Goal: Task Accomplishment & Management: Use online tool/utility

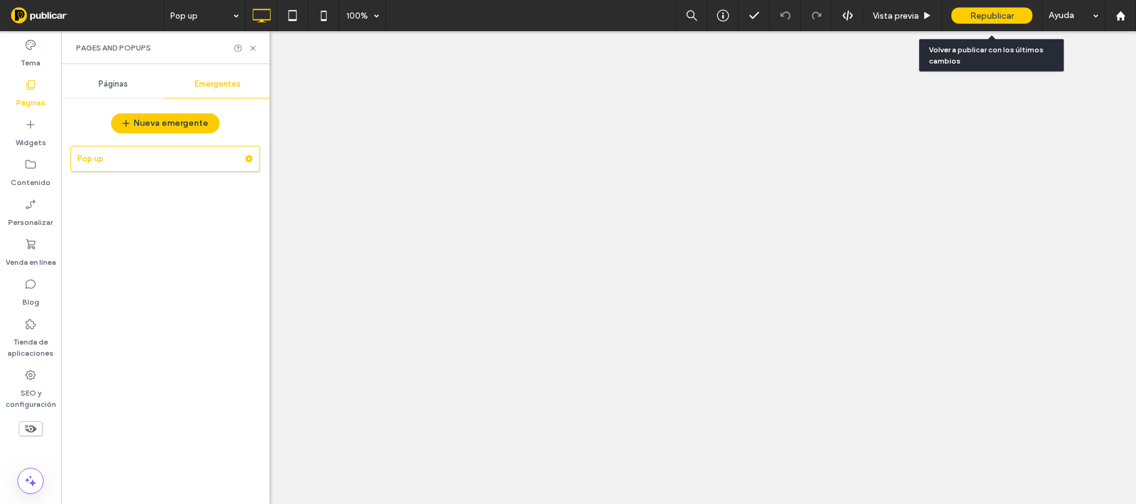
click at [994, 14] on span "Republicar" at bounding box center [992, 16] width 44 height 11
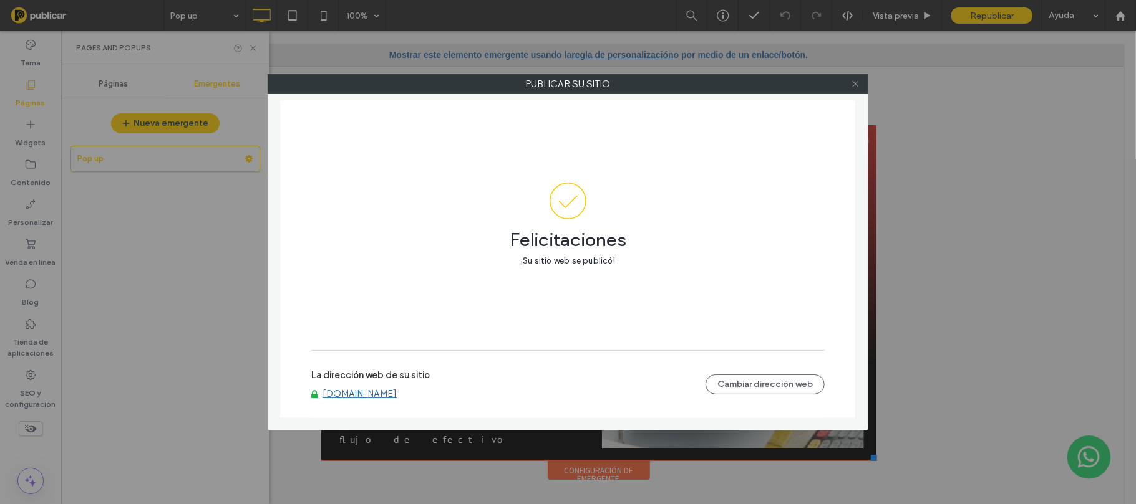
click at [857, 82] on icon at bounding box center [855, 83] width 9 height 9
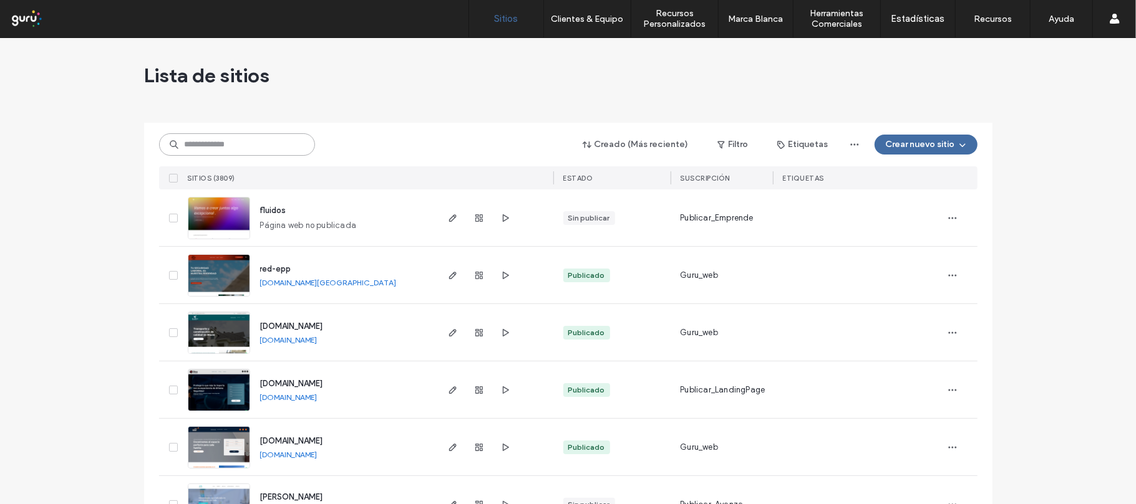
click at [253, 136] on input at bounding box center [237, 144] width 156 height 22
paste input "**********"
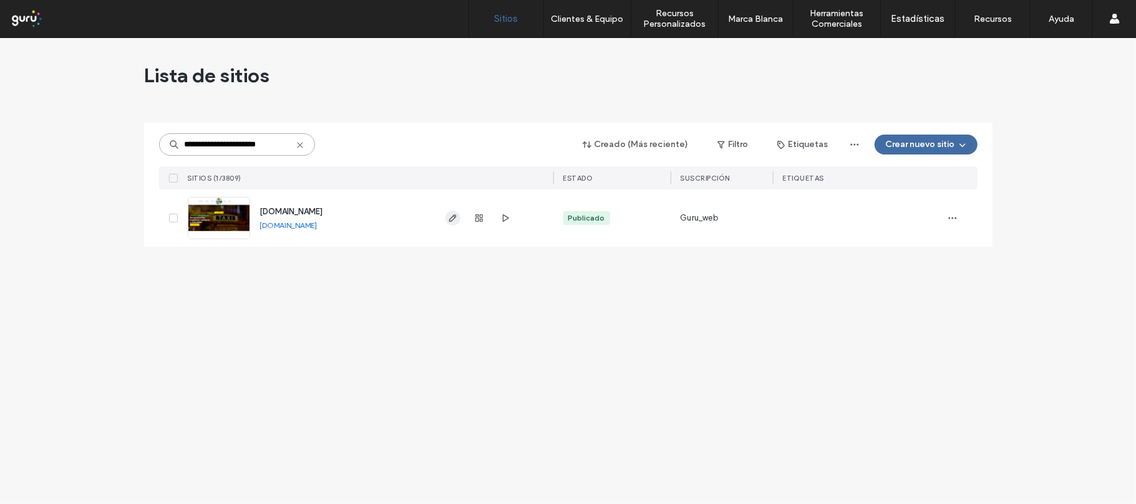
type input "**********"
click at [456, 213] on icon "button" at bounding box center [453, 218] width 10 height 10
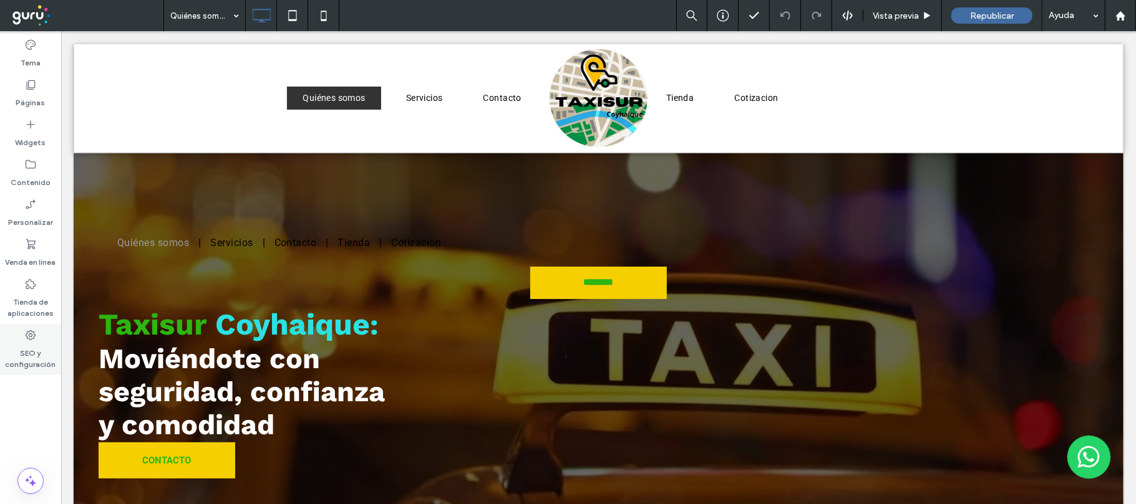
click at [41, 338] on div "SEO y configuración" at bounding box center [30, 349] width 61 height 51
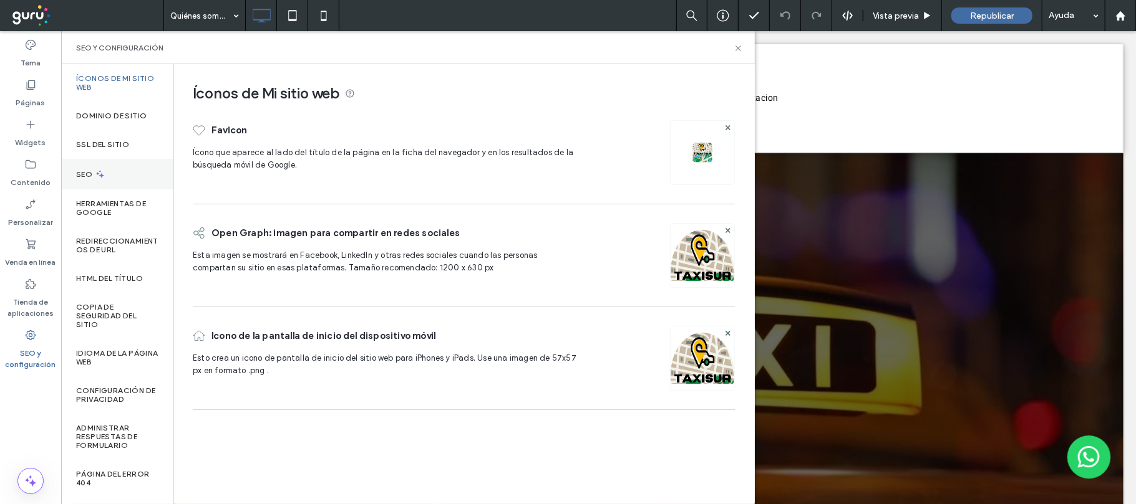
click at [130, 170] on div "SEO" at bounding box center [117, 174] width 112 height 31
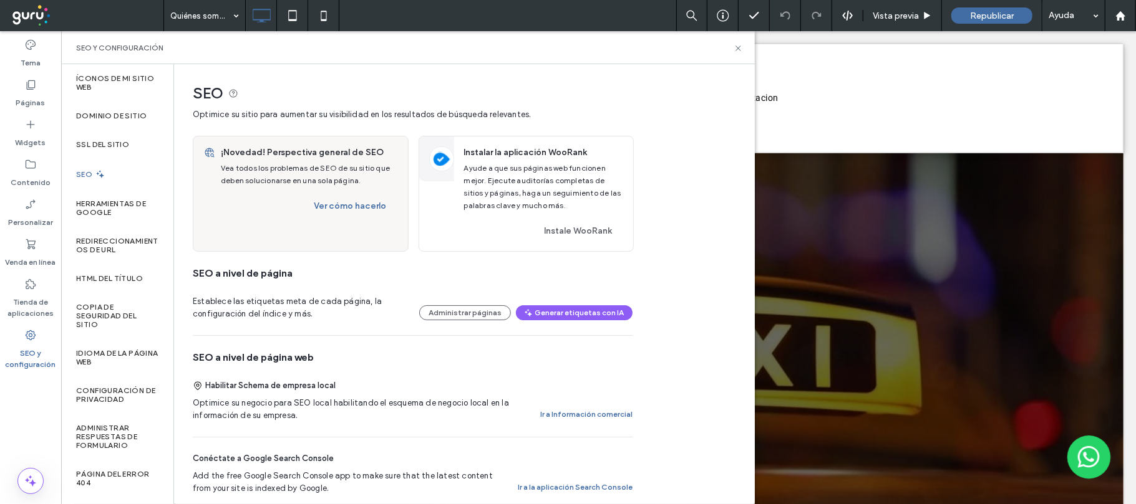
scroll to position [249, 0]
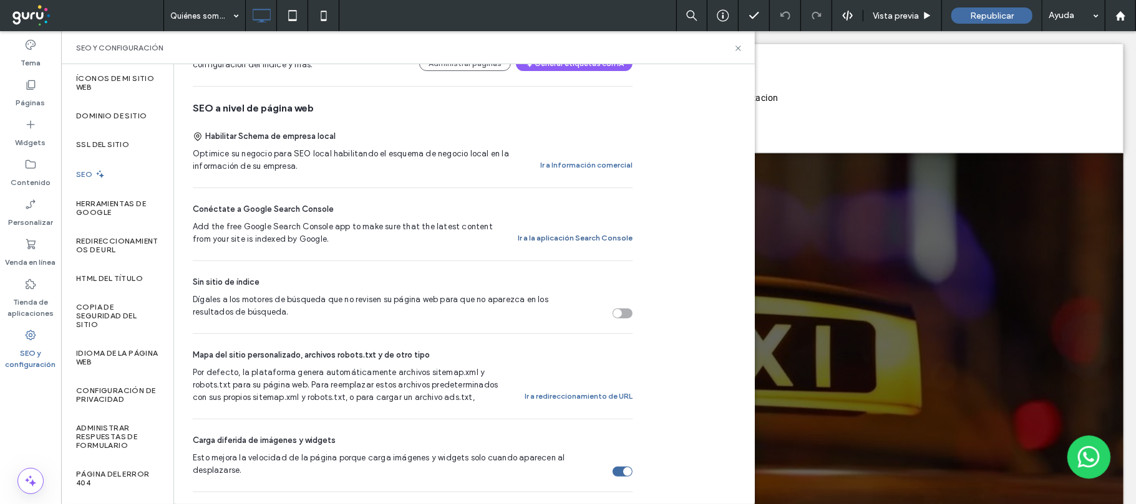
click at [569, 238] on button "Ir a la aplicación Search Console" at bounding box center [575, 238] width 115 height 15
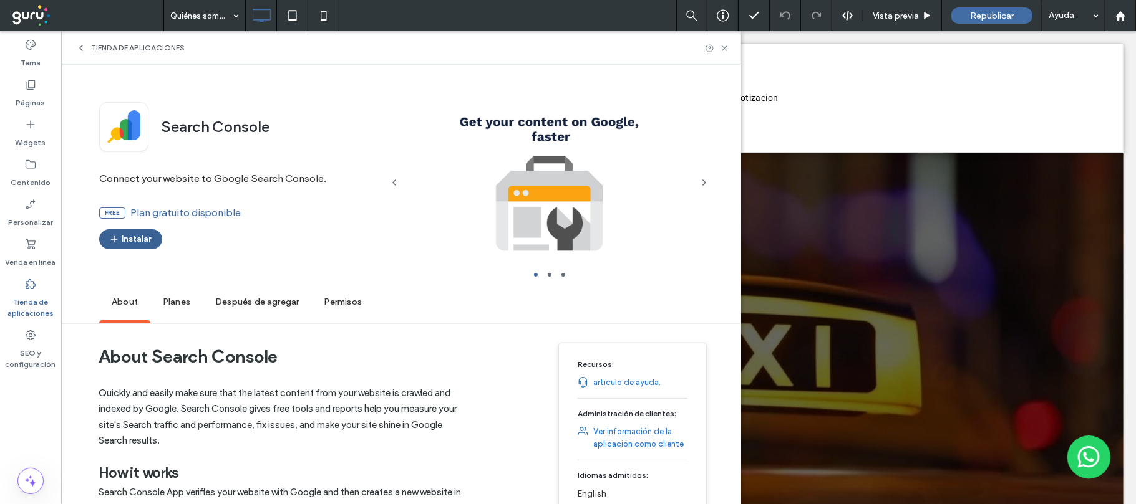
click at [147, 238] on button "Instalar" at bounding box center [130, 239] width 63 height 20
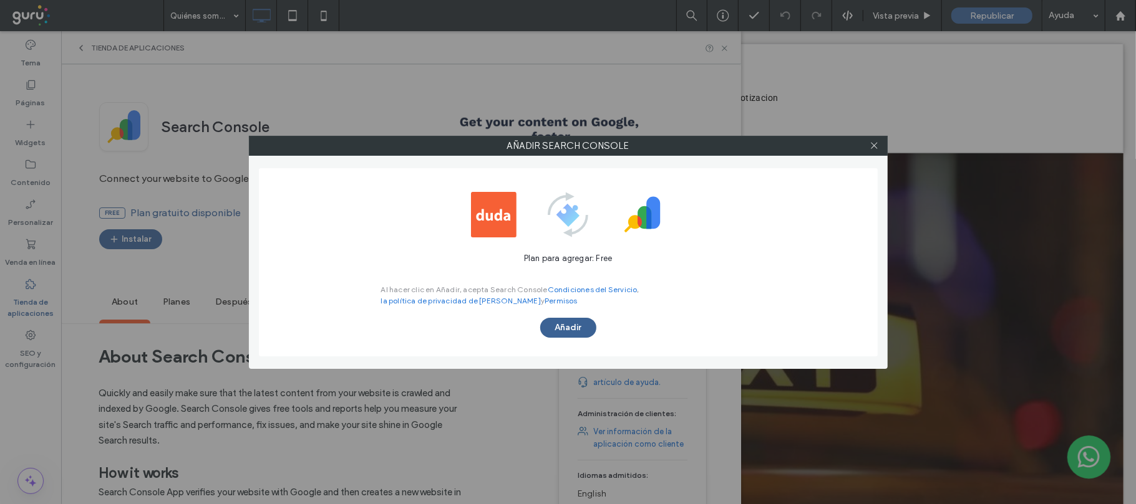
click at [571, 325] on button "Añadir" at bounding box center [568, 328] width 56 height 20
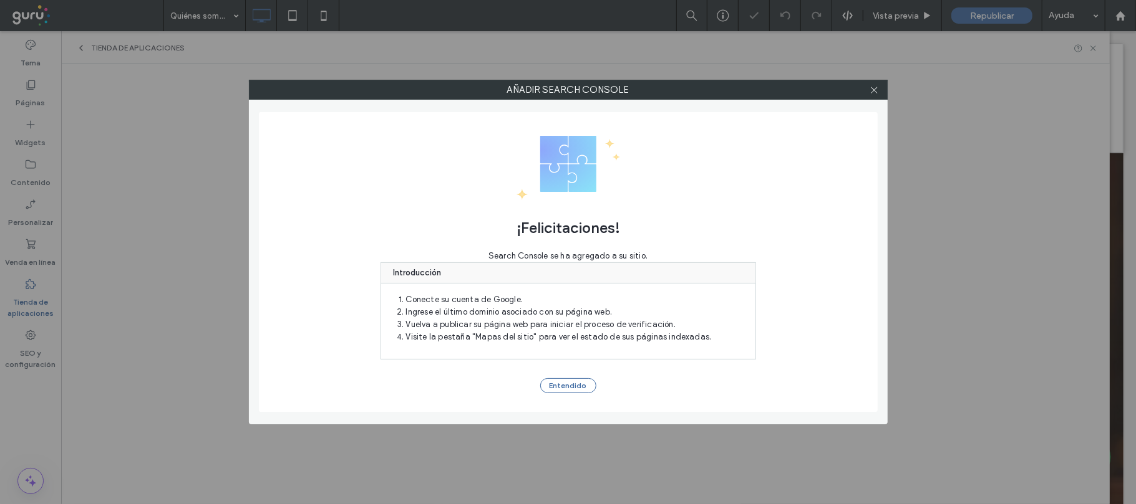
scroll to position [0, 0]
click at [876, 90] on icon at bounding box center [873, 89] width 9 height 9
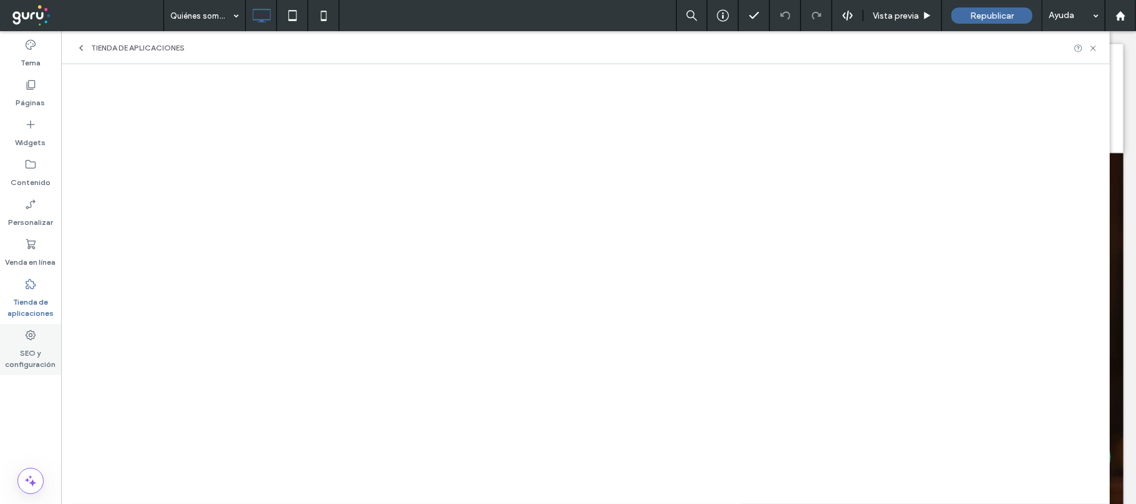
click at [37, 345] on label "SEO y configuración" at bounding box center [30, 356] width 61 height 29
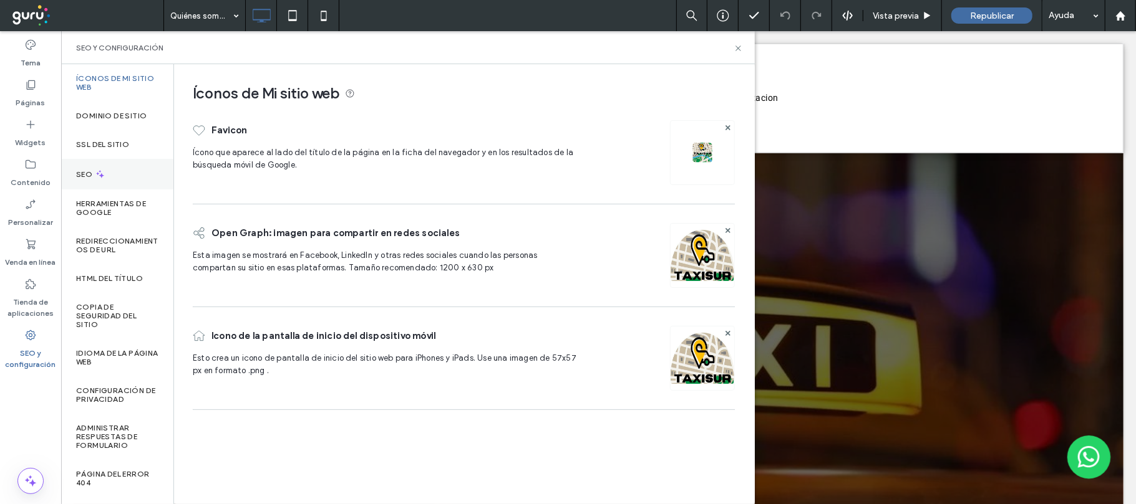
click at [121, 170] on div "SEO" at bounding box center [117, 174] width 112 height 31
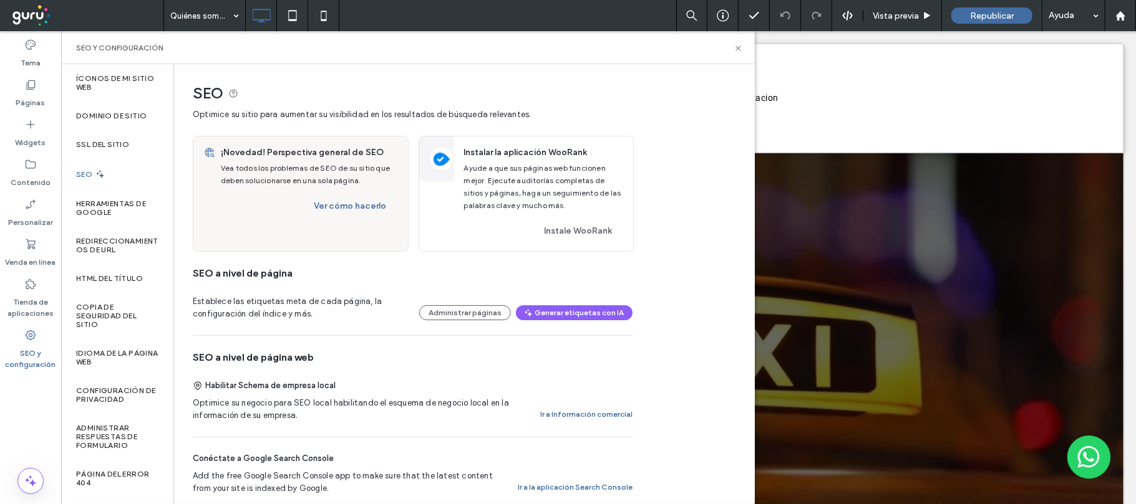
scroll to position [332, 0]
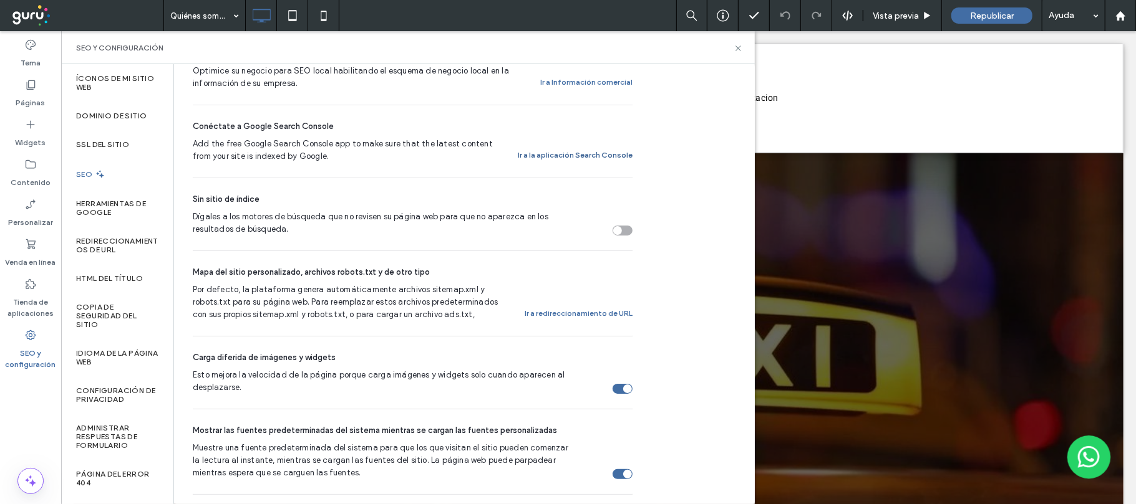
click at [594, 158] on button "Ir a la aplicación Search Console" at bounding box center [575, 155] width 115 height 15
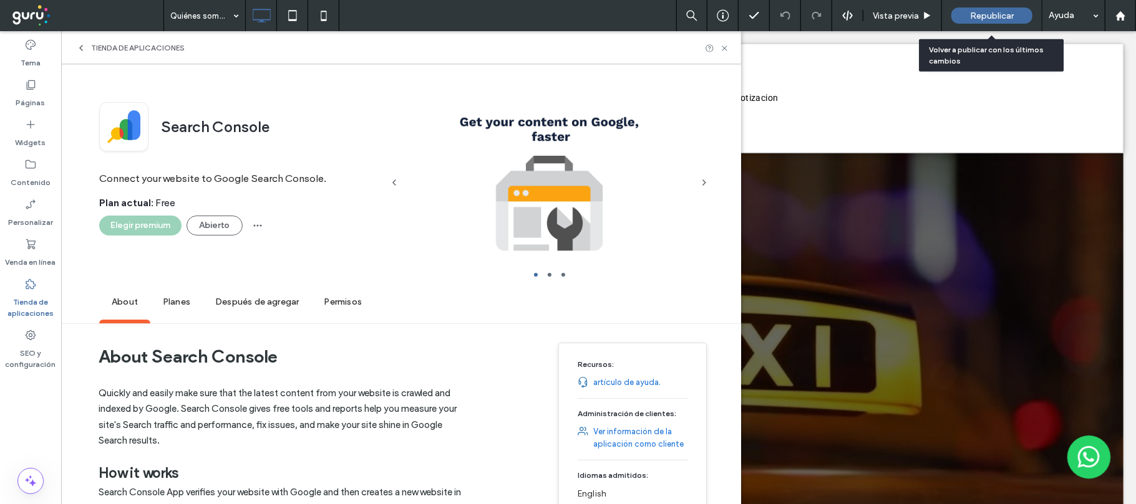
click at [1003, 9] on div "Republicar" at bounding box center [991, 15] width 81 height 16
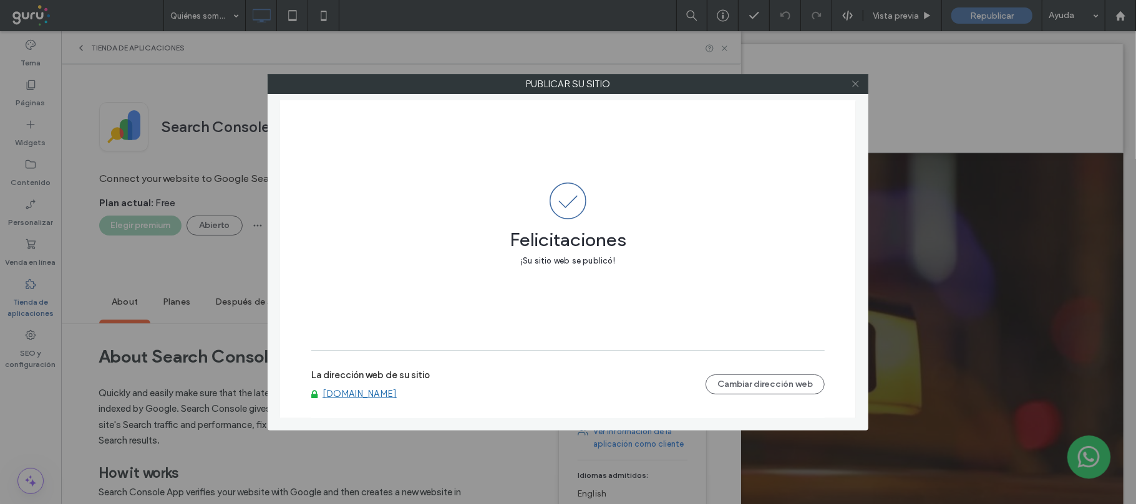
click at [856, 85] on use at bounding box center [855, 84] width 6 height 6
